Goal: Task Accomplishment & Management: Manage account settings

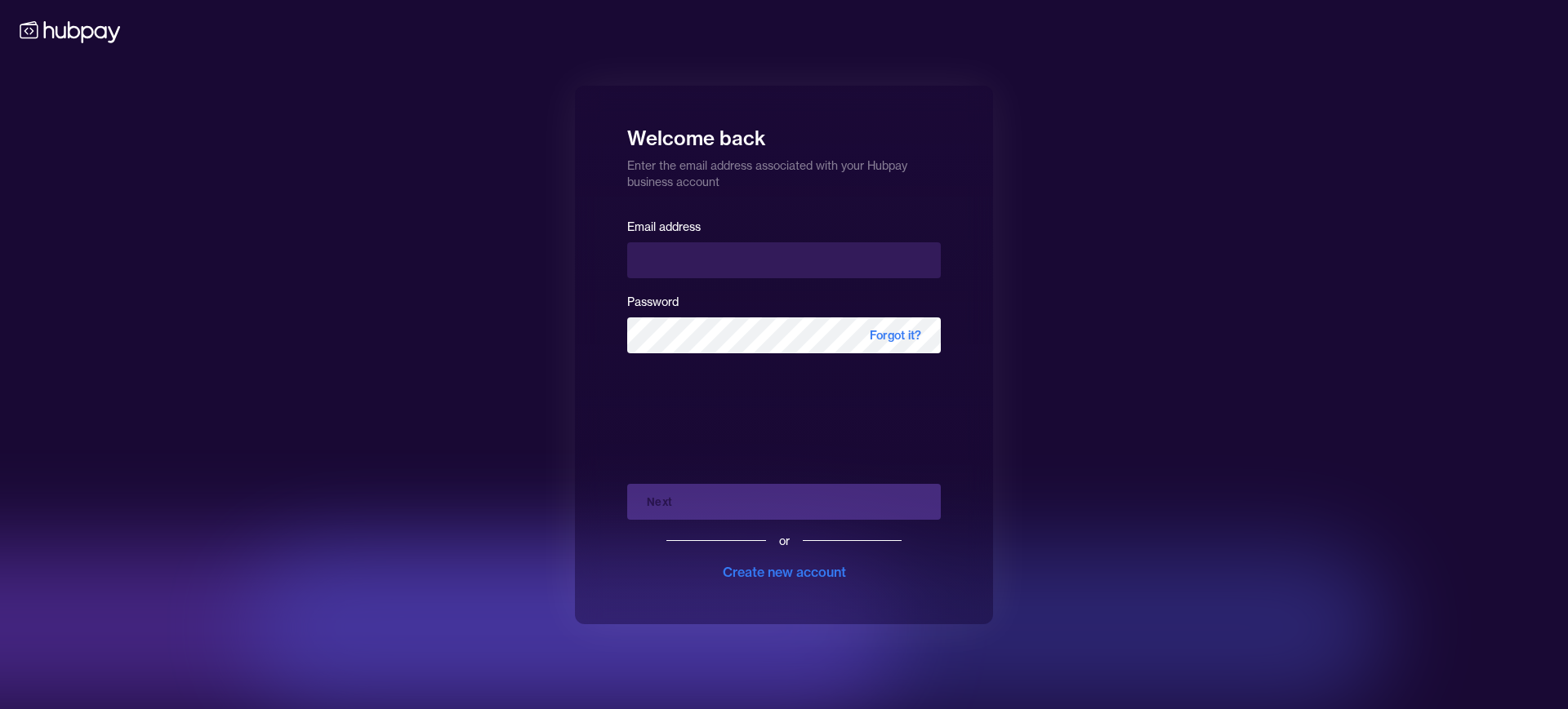
click at [823, 119] on h1 "Welcome back" at bounding box center [784, 133] width 314 height 36
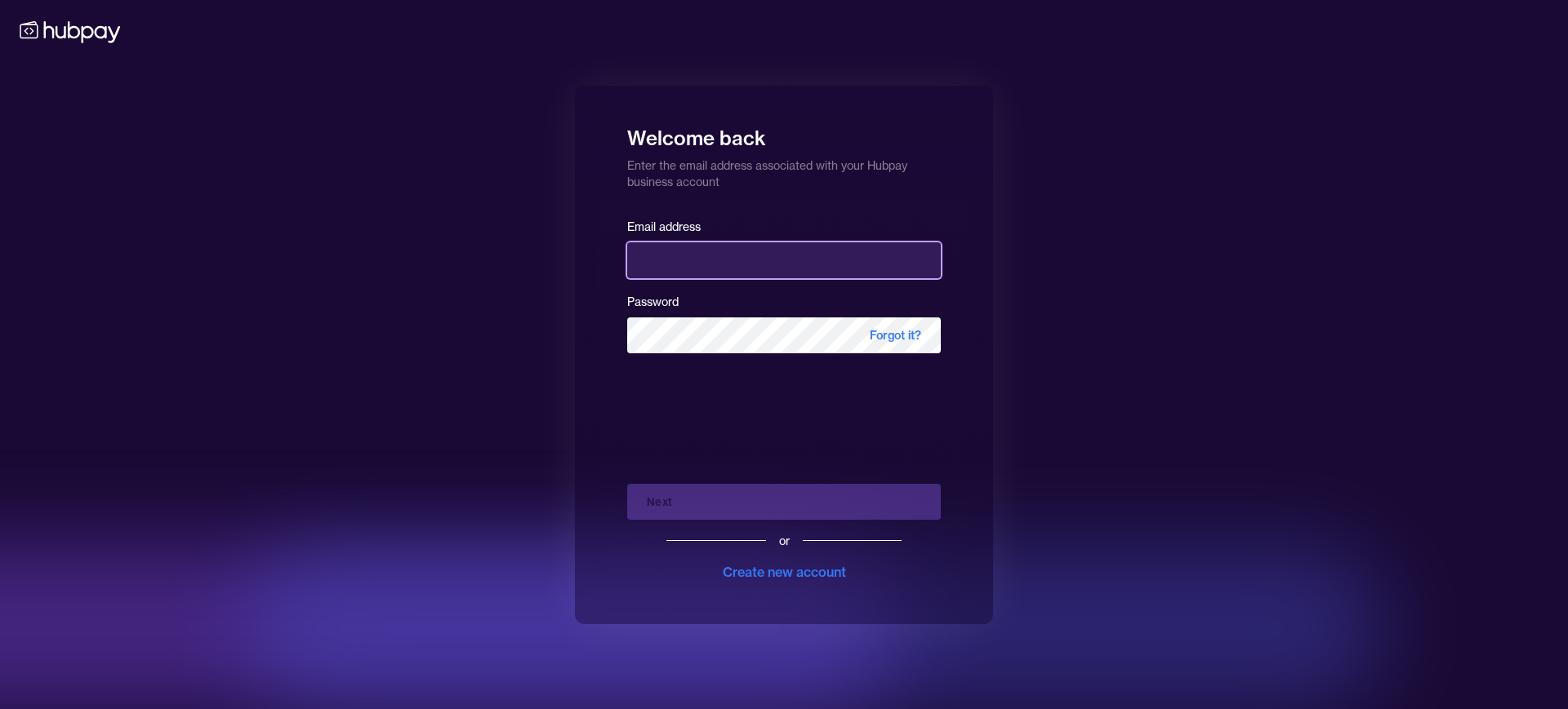
click at [688, 274] on input "email" at bounding box center [784, 260] width 314 height 36
type input "**********"
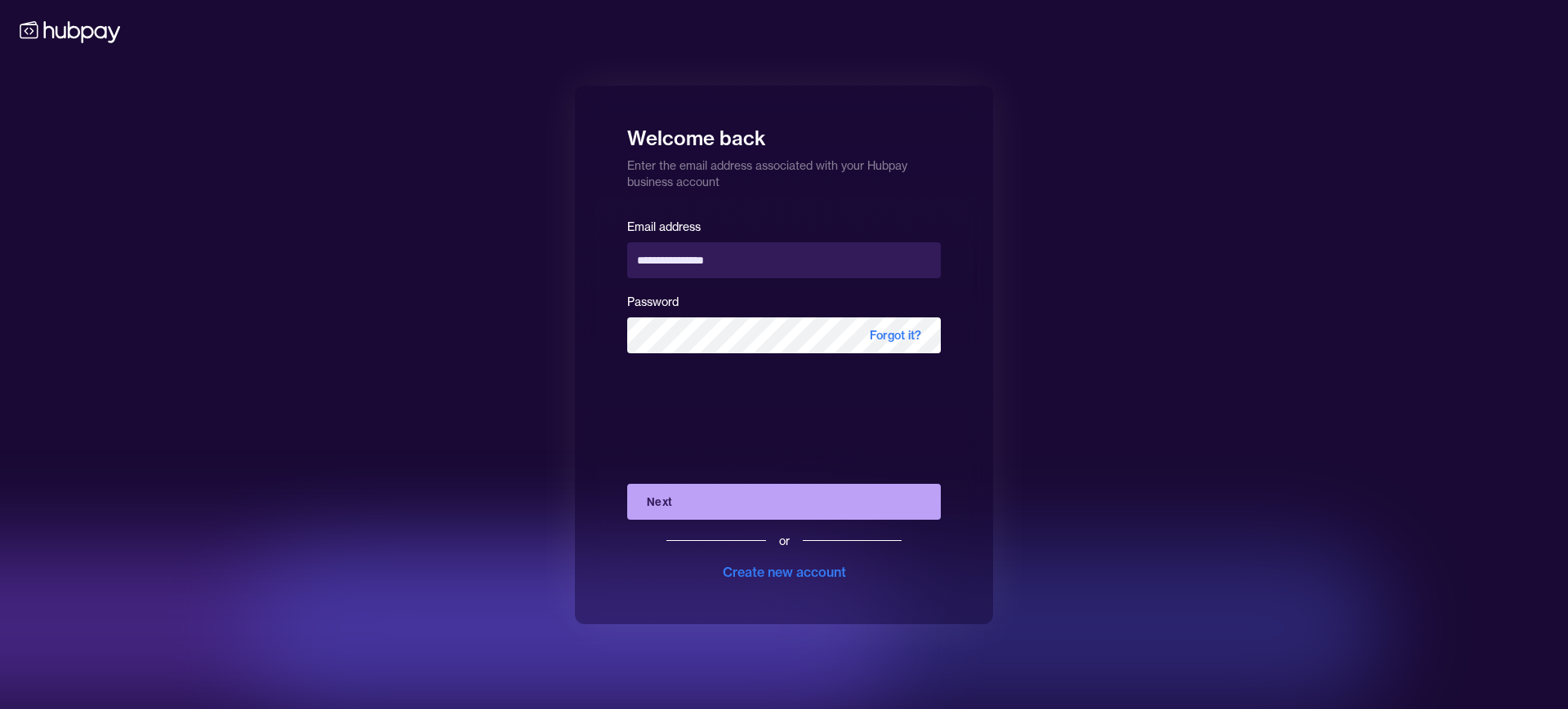
click at [713, 501] on button "Next" at bounding box center [784, 502] width 314 height 36
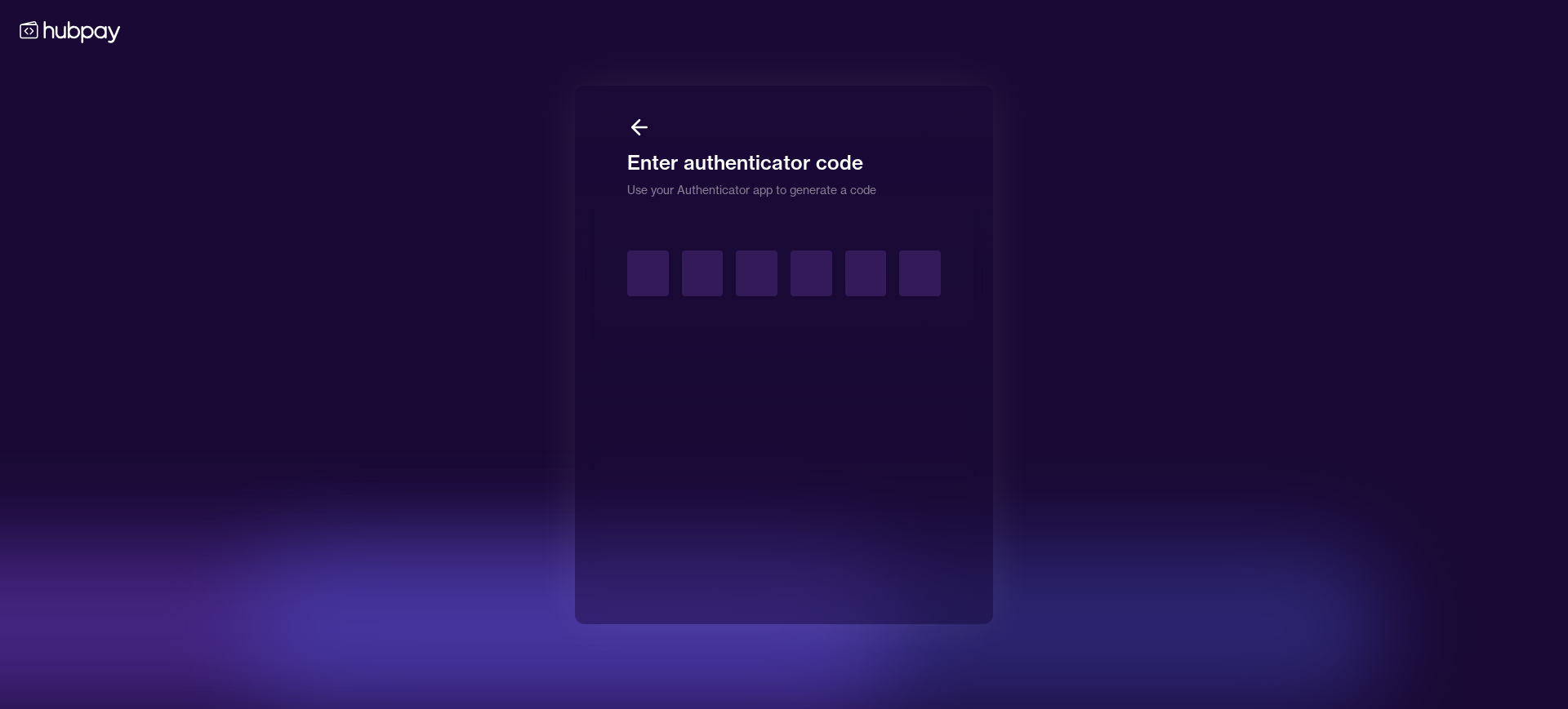
type input "*"
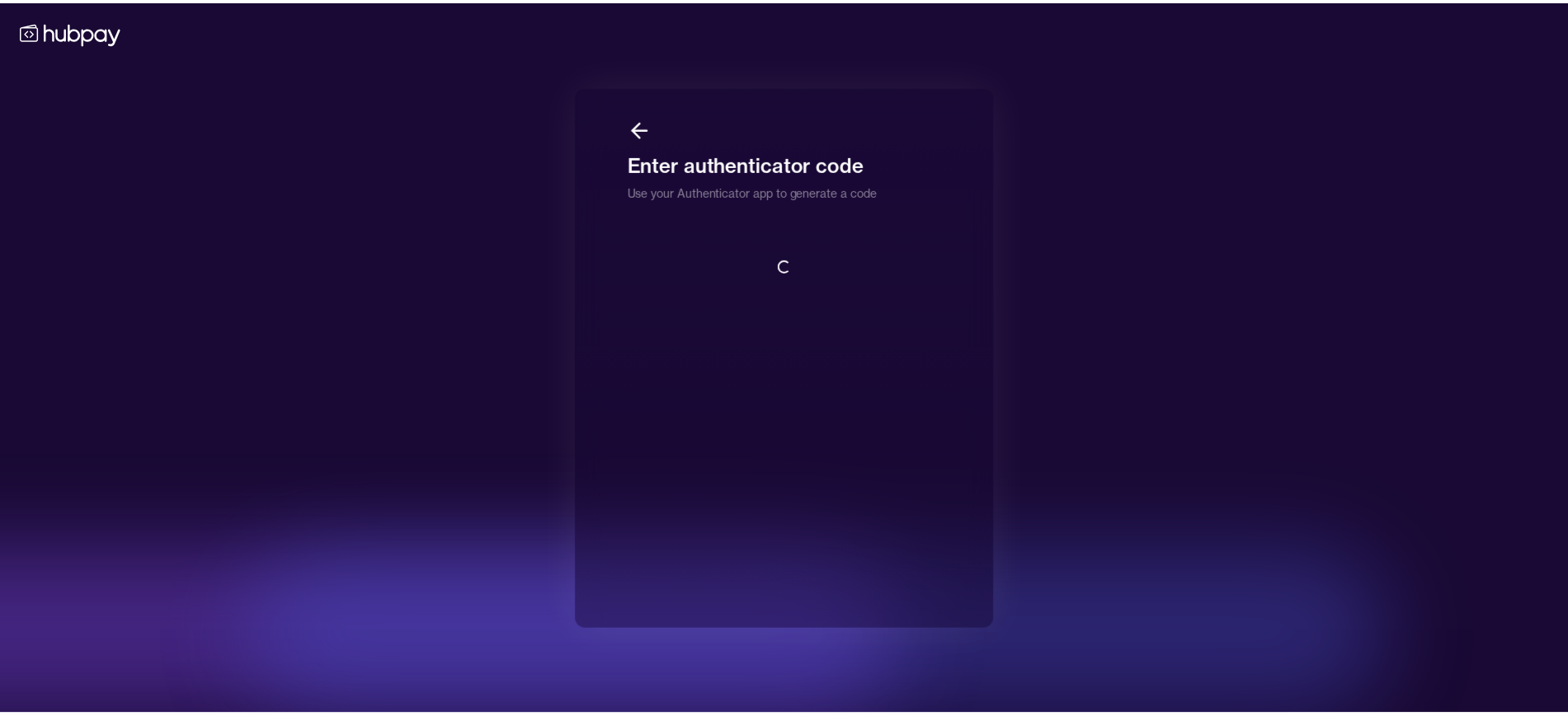
scroll to position [2, 0]
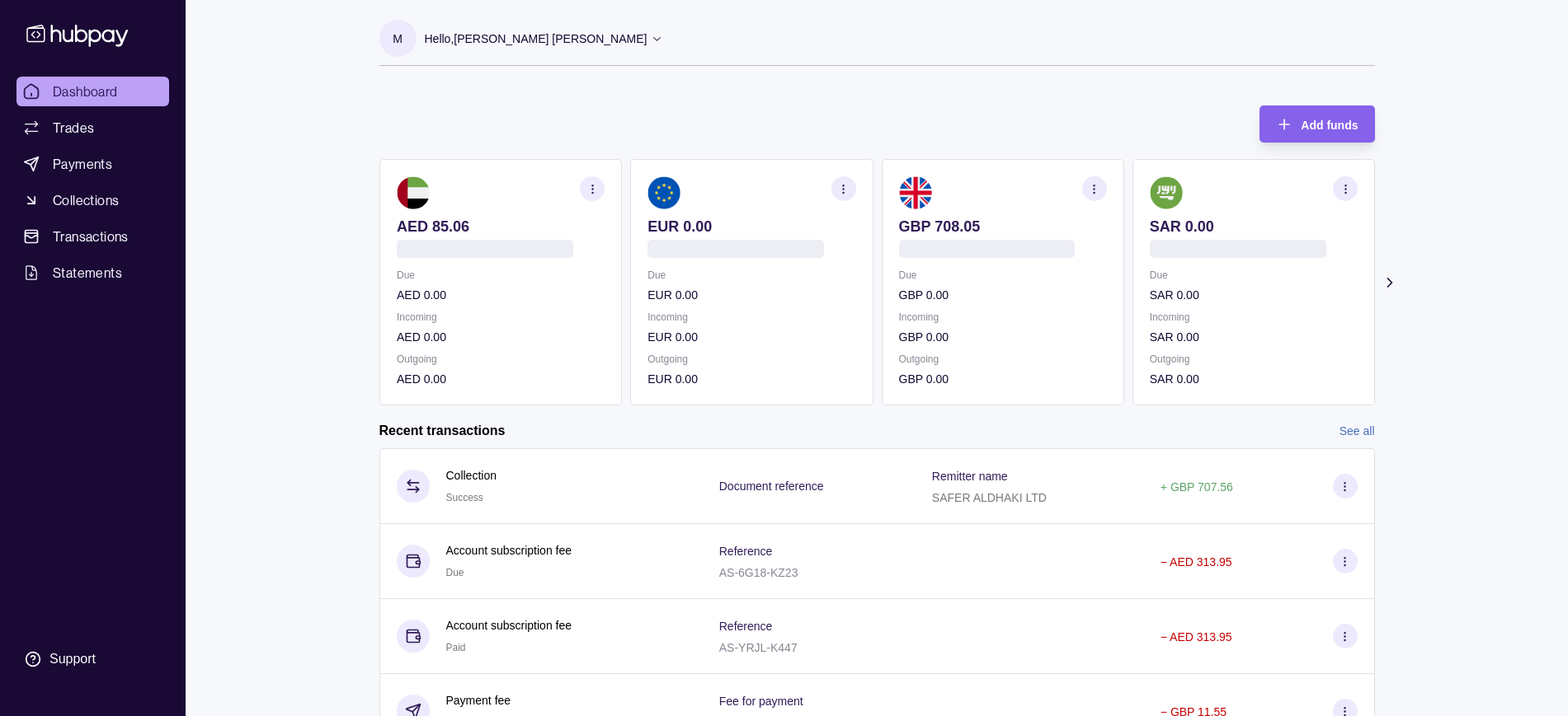
scroll to position [160, 0]
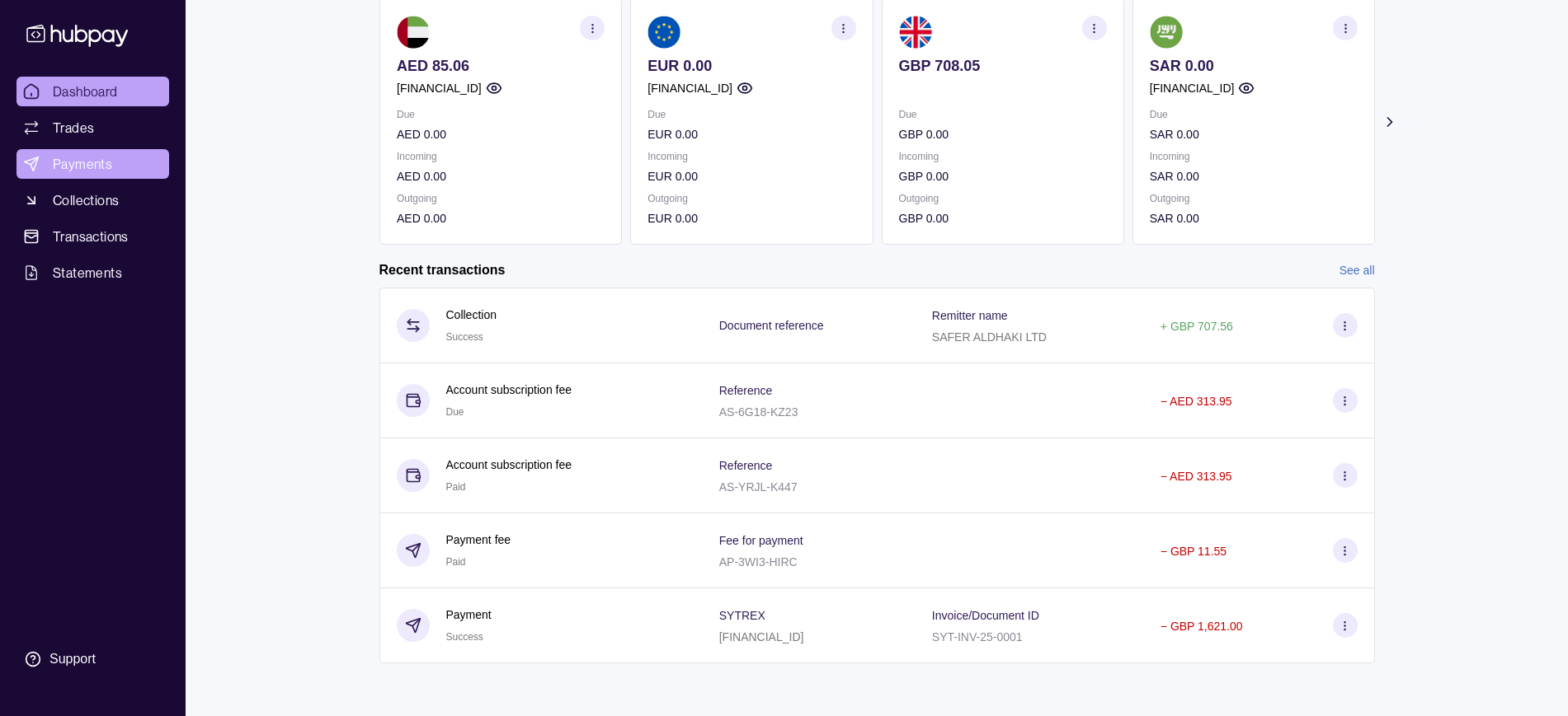
click at [100, 170] on span "Payments" at bounding box center [82, 164] width 60 height 20
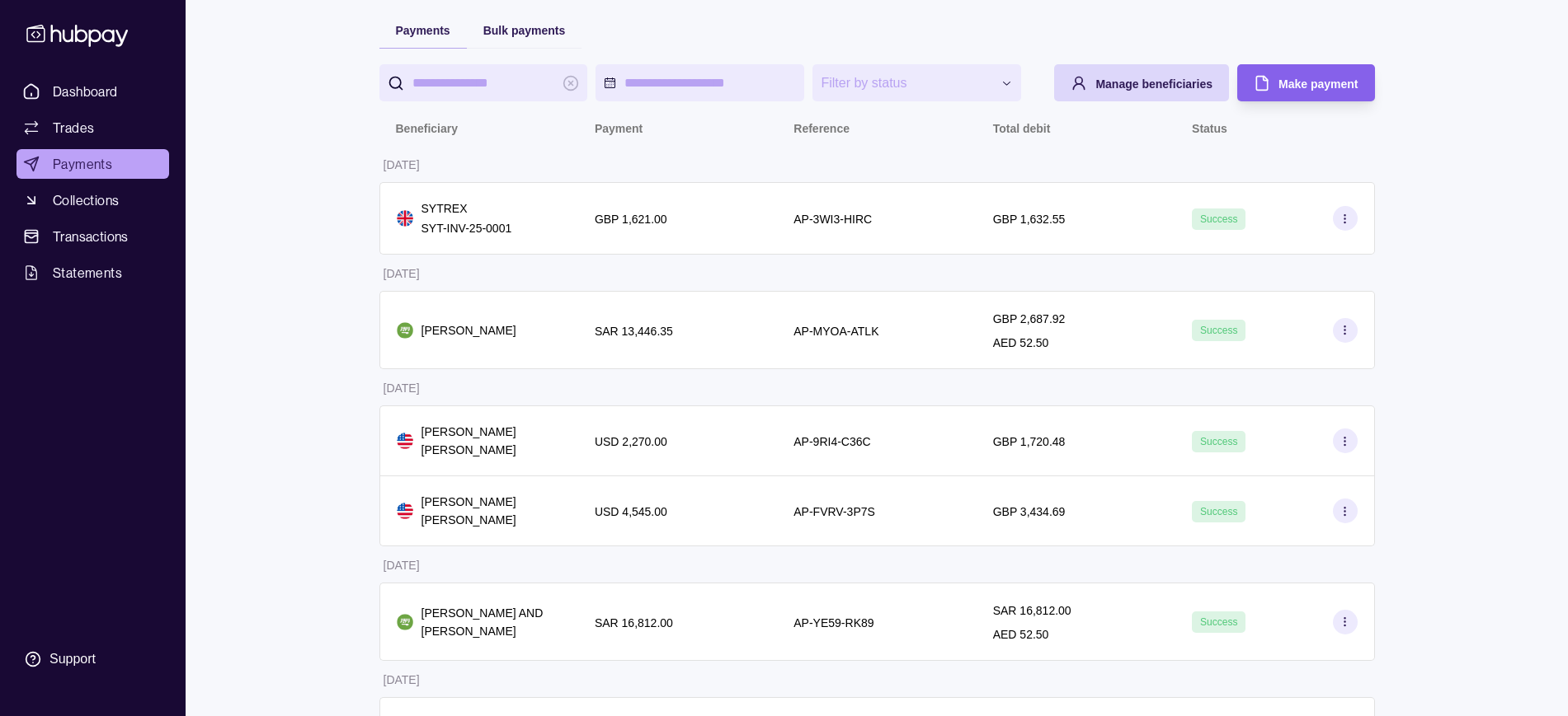
scroll to position [123, 0]
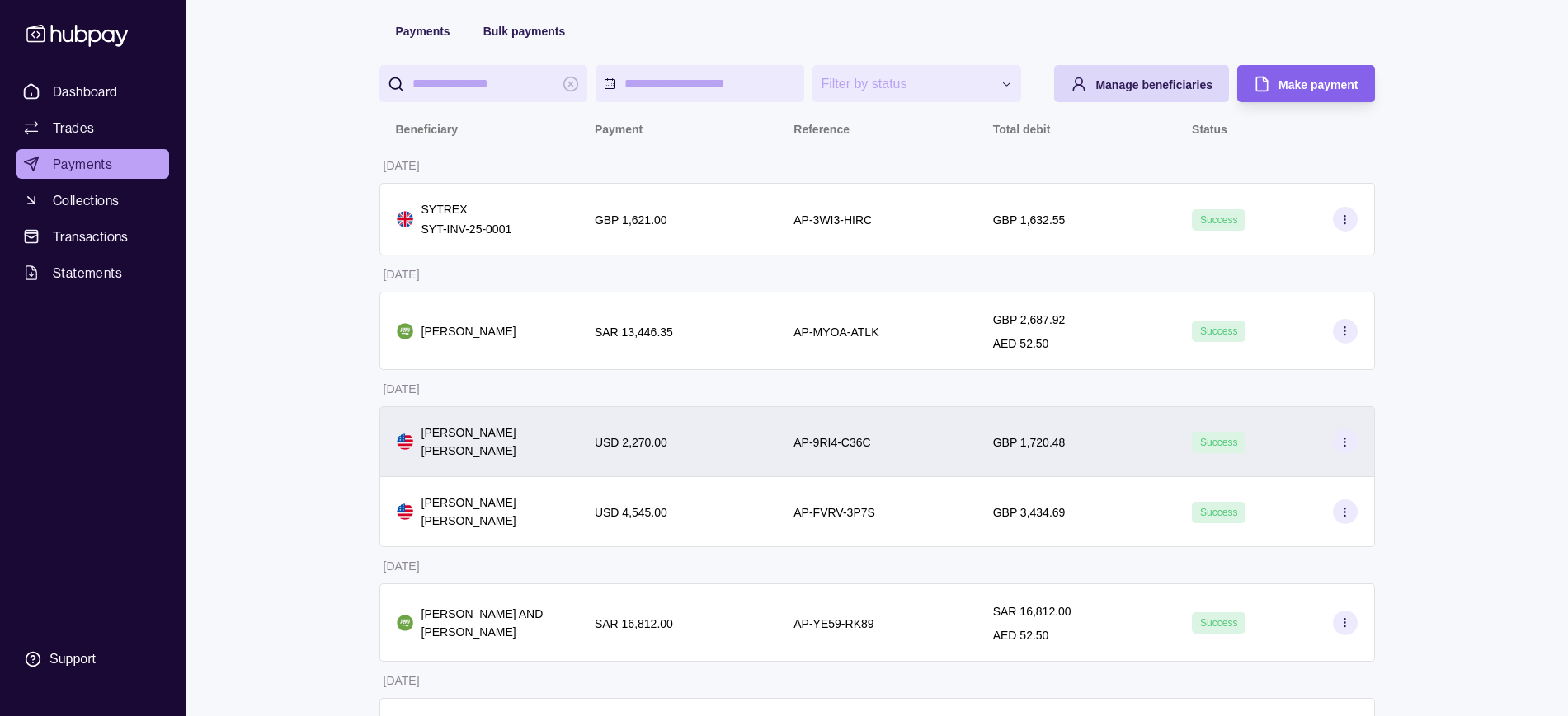
click at [1076, 441] on div "GBP 1,720.48" at bounding box center [1076, 442] width 165 height 20
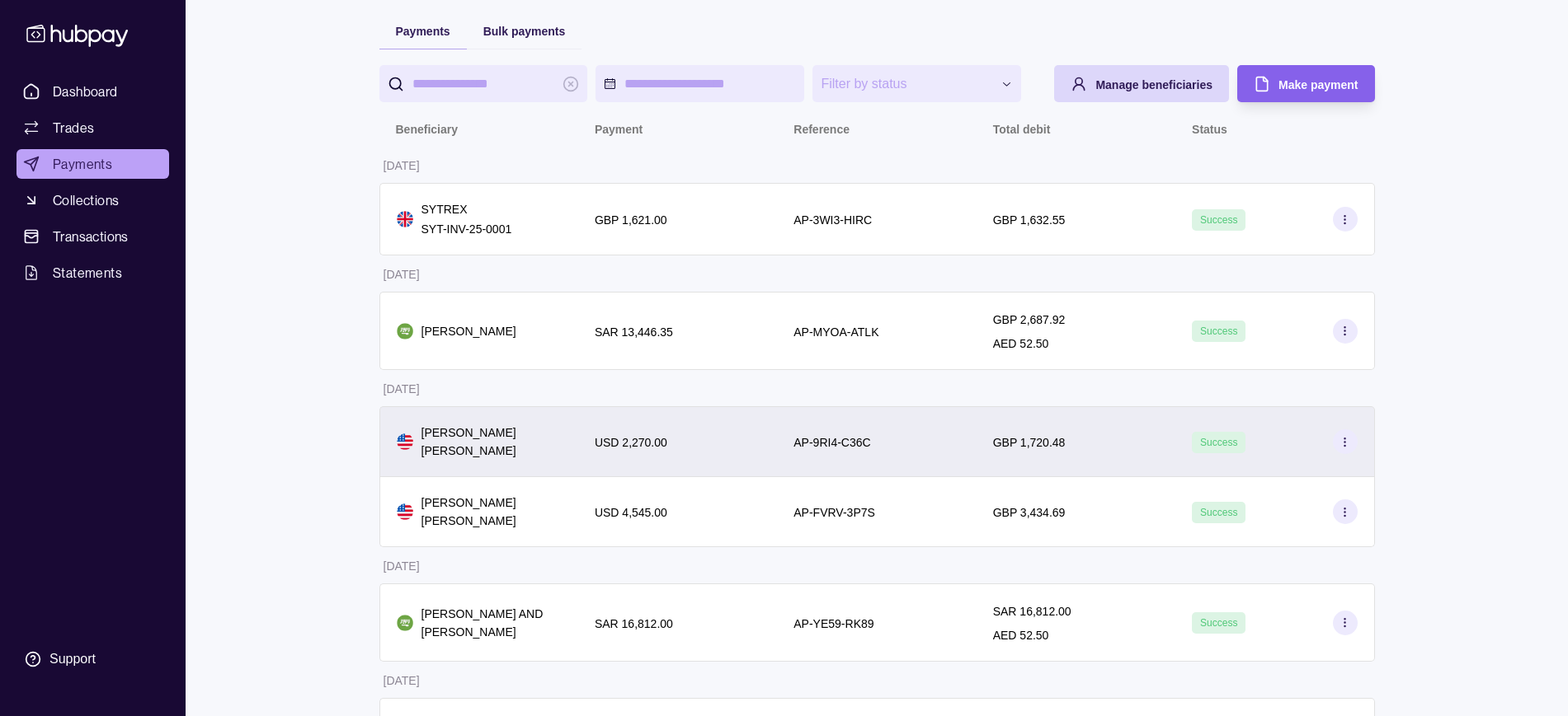
click at [1033, 445] on span "GBP 1,720.48" at bounding box center [1030, 442] width 72 height 20
